Goal: Check status: Check status

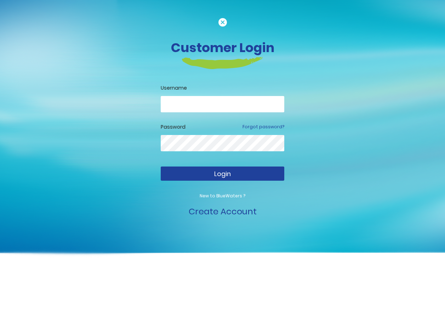
type input "**********"
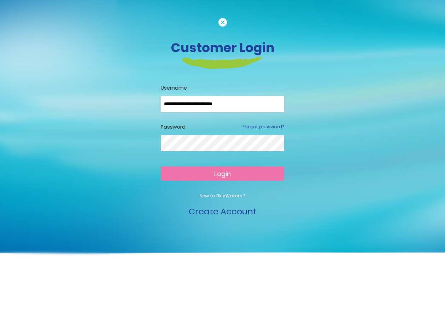
click at [220, 176] on span "Login" at bounding box center [222, 173] width 17 height 9
